Goal: Navigation & Orientation: Find specific page/section

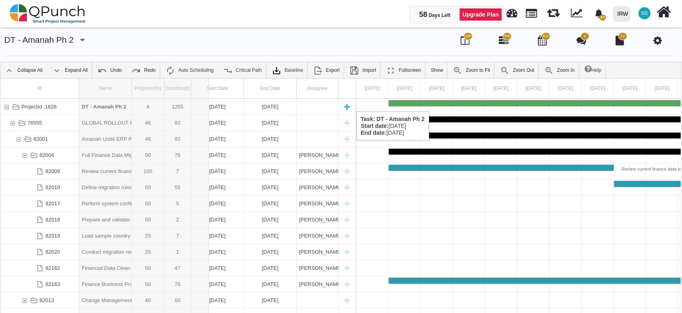
drag, startPoint x: 132, startPoint y: 95, endPoint x: 209, endPoint y: 103, distance: 77.8
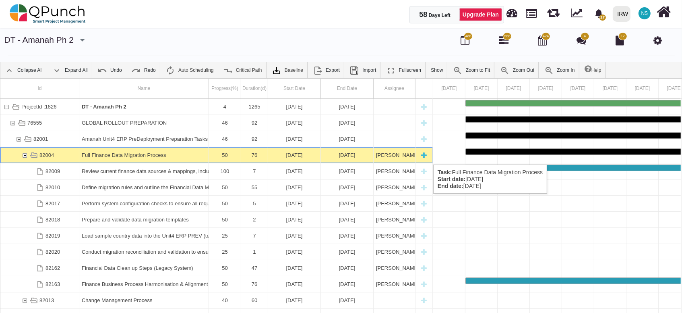
click at [26, 156] on div "82004" at bounding box center [24, 155] width 7 height 16
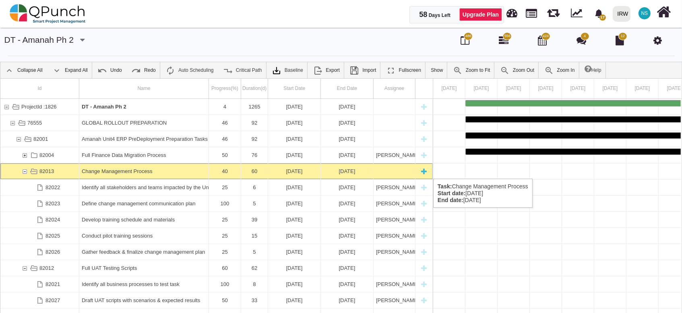
click at [24, 170] on div "82013" at bounding box center [24, 171] width 7 height 16
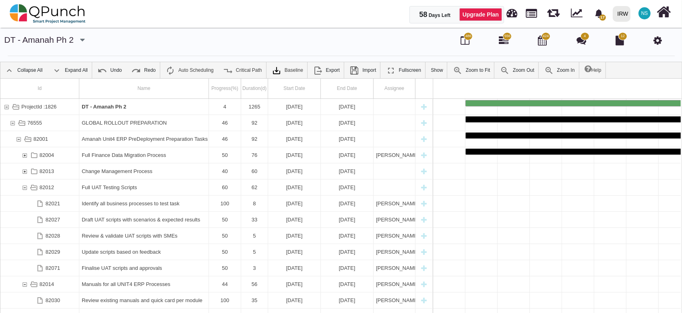
scroll to position [0, 1023]
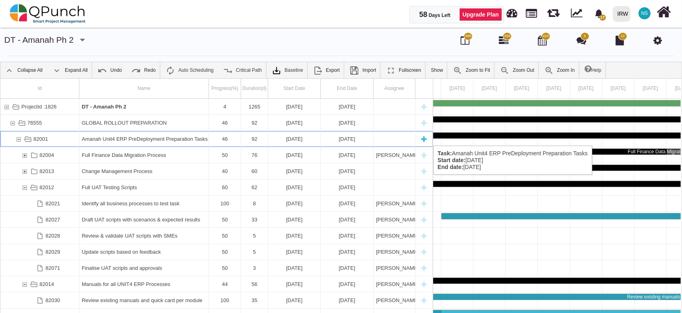
click at [20, 137] on div "82001" at bounding box center [18, 139] width 7 height 16
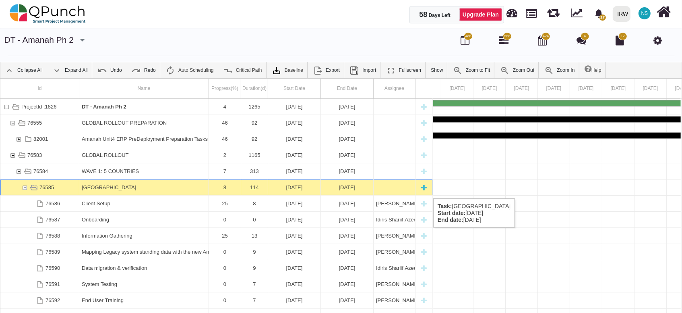
click at [25, 190] on div "76585" at bounding box center [24, 187] width 7 height 16
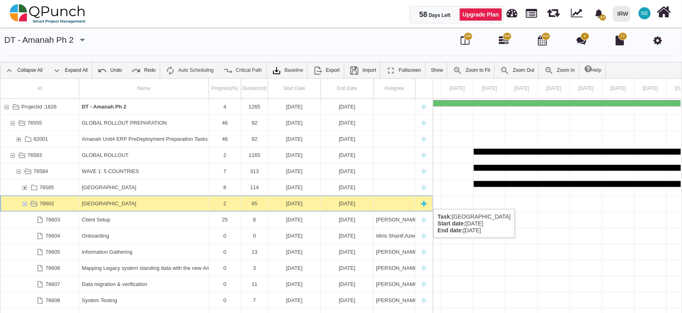
click at [25, 201] on div "76602" at bounding box center [24, 203] width 7 height 16
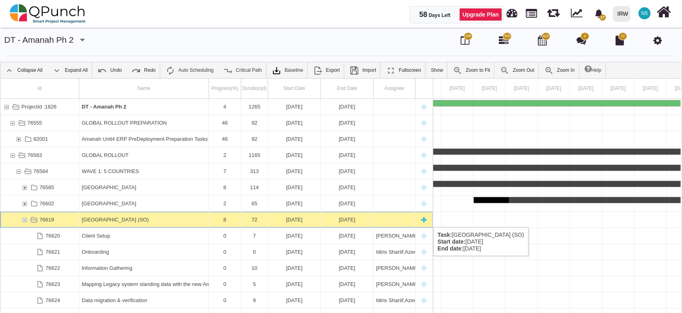
click at [23, 219] on div "76619" at bounding box center [24, 219] width 7 height 16
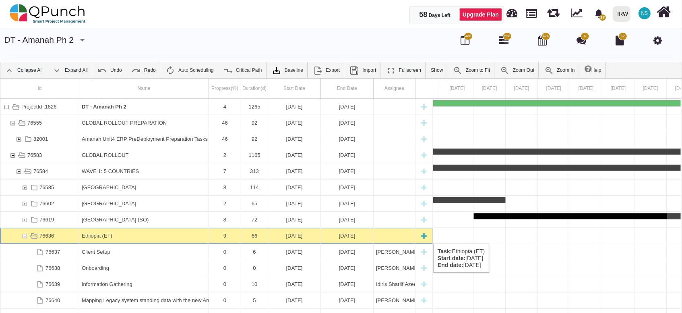
click at [26, 235] on div "76636" at bounding box center [24, 236] width 7 height 16
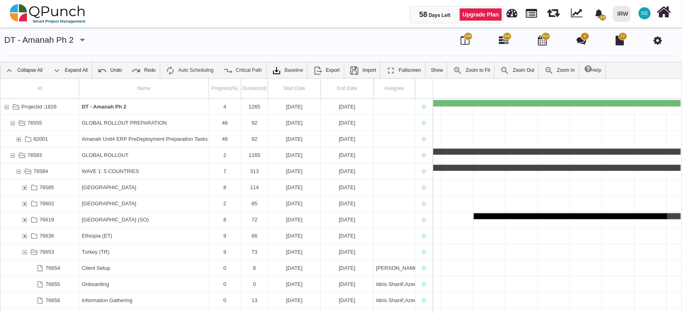
scroll to position [0, 9078]
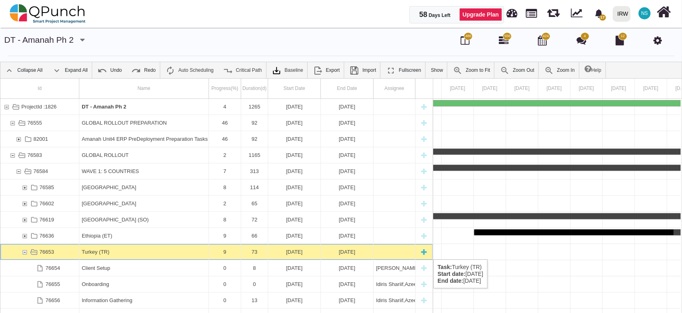
click at [25, 251] on div "76653" at bounding box center [24, 252] width 7 height 16
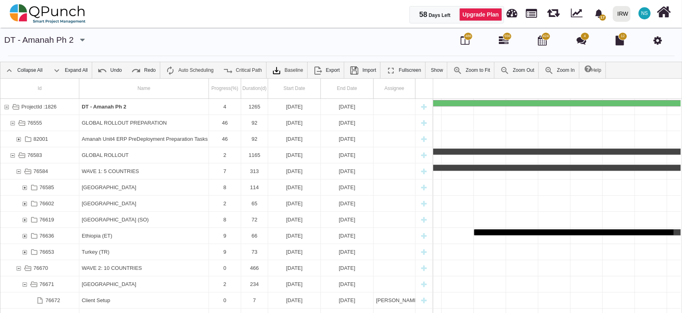
scroll to position [0, 10947]
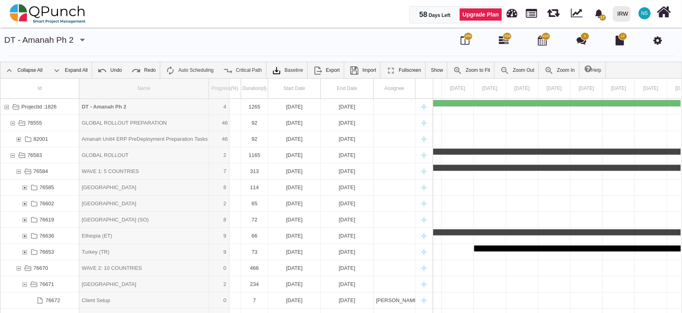
drag, startPoint x: 210, startPoint y: 82, endPoint x: 232, endPoint y: 83, distance: 21.8
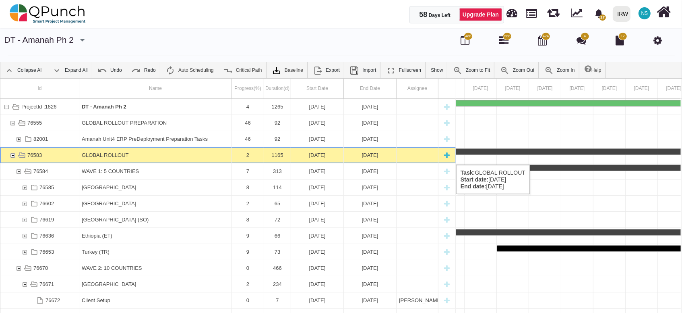
click at [12, 157] on div "76583" at bounding box center [12, 155] width 7 height 16
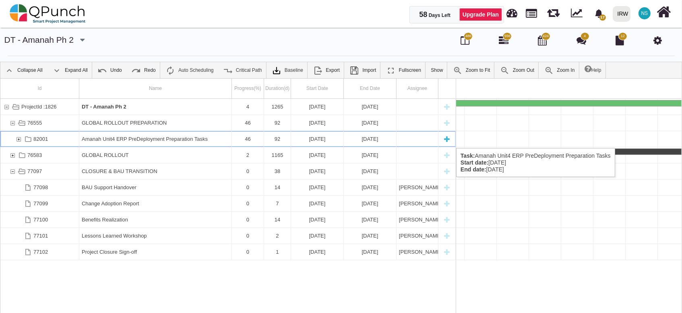
click at [18, 140] on div "82001" at bounding box center [18, 139] width 7 height 16
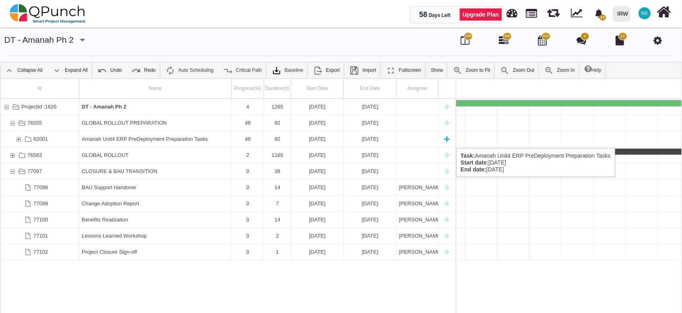
scroll to position [0, 2957]
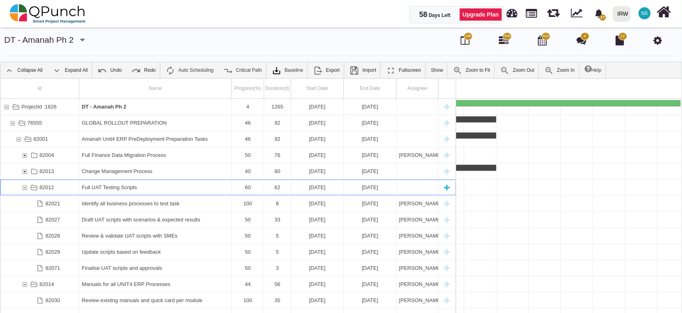
click at [26, 186] on div "82012" at bounding box center [24, 187] width 7 height 16
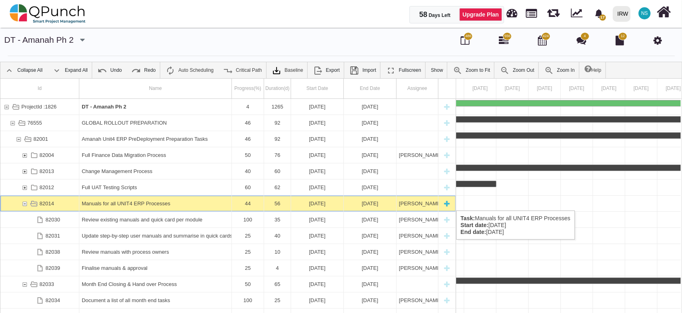
scroll to position [0, 2473]
click at [26, 202] on div "82014" at bounding box center [24, 203] width 7 height 16
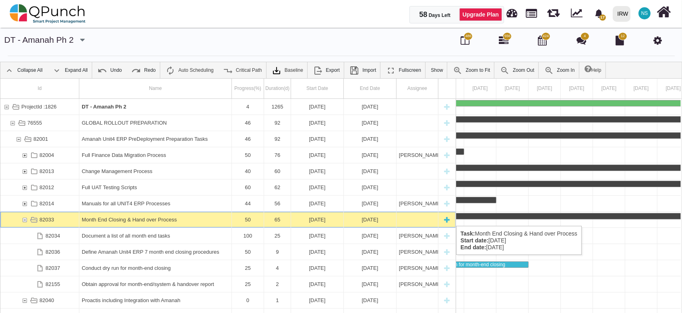
click at [23, 218] on div "82033" at bounding box center [24, 219] width 7 height 16
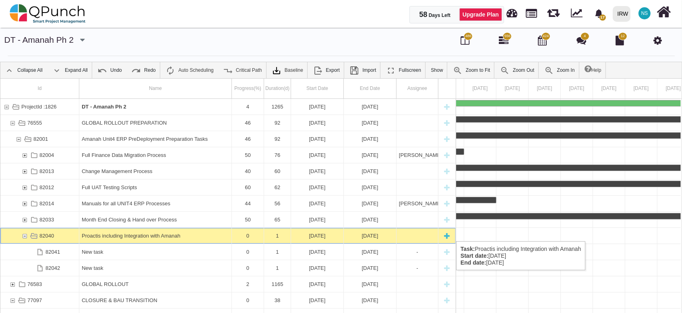
scroll to position [0, 1023]
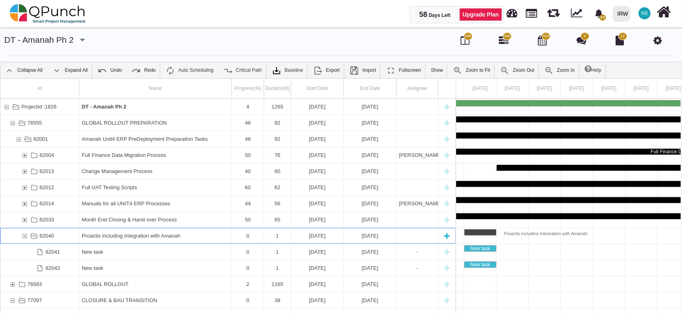
click at [25, 233] on div "82040" at bounding box center [24, 236] width 7 height 16
